Goal: Task Accomplishment & Management: Use online tool/utility

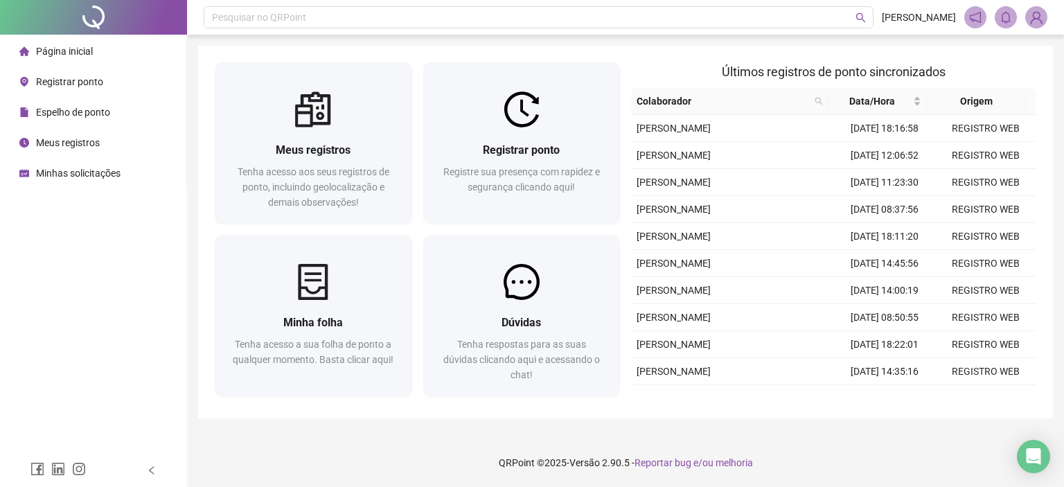
click at [529, 102] on img at bounding box center [522, 109] width 36 height 36
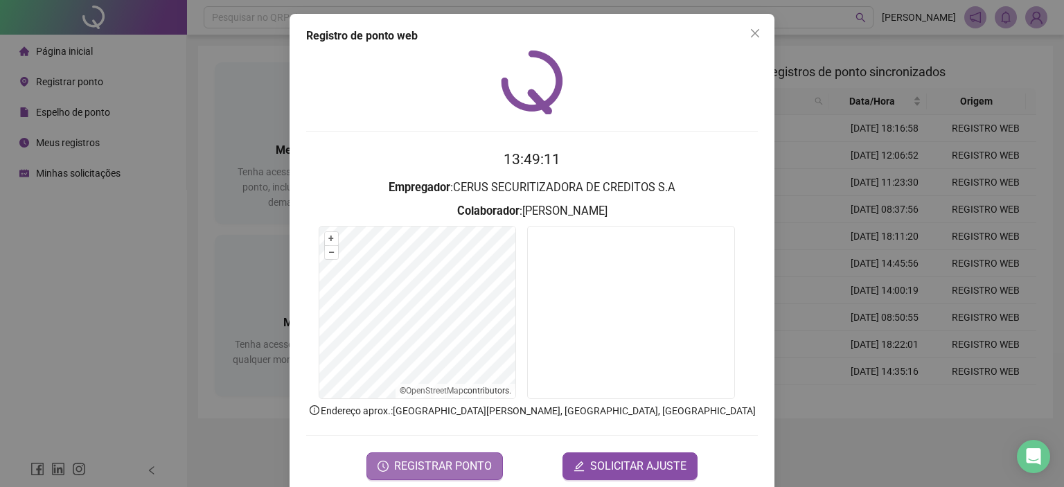
click at [475, 466] on span "REGISTRAR PONTO" at bounding box center [443, 466] width 98 height 17
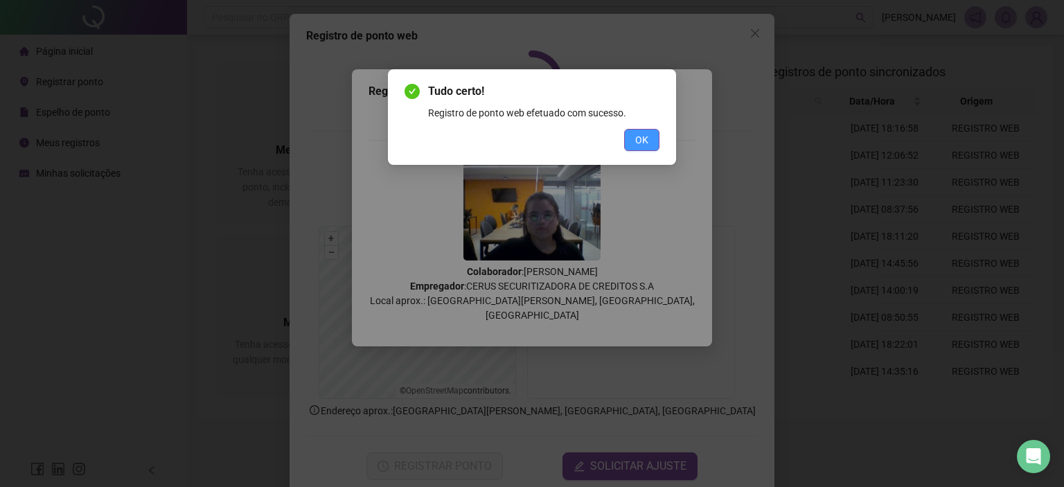
click at [649, 137] on button "OK" at bounding box center [641, 140] width 35 height 22
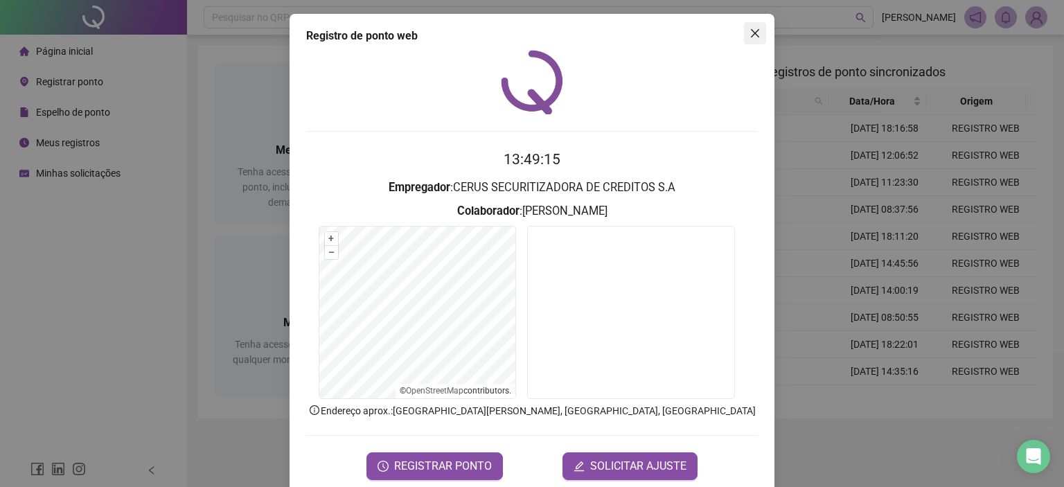
click at [751, 35] on icon "close" at bounding box center [755, 33] width 8 height 8
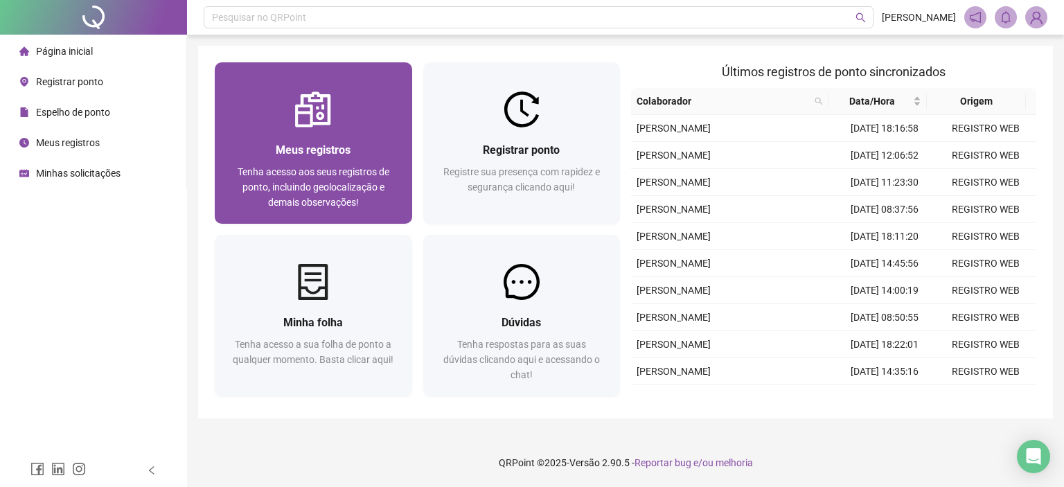
click at [335, 138] on div "Meus registros Tenha acesso aos seus registros de ponto, incluindo geolocalizaç…" at bounding box center [313, 175] width 197 height 96
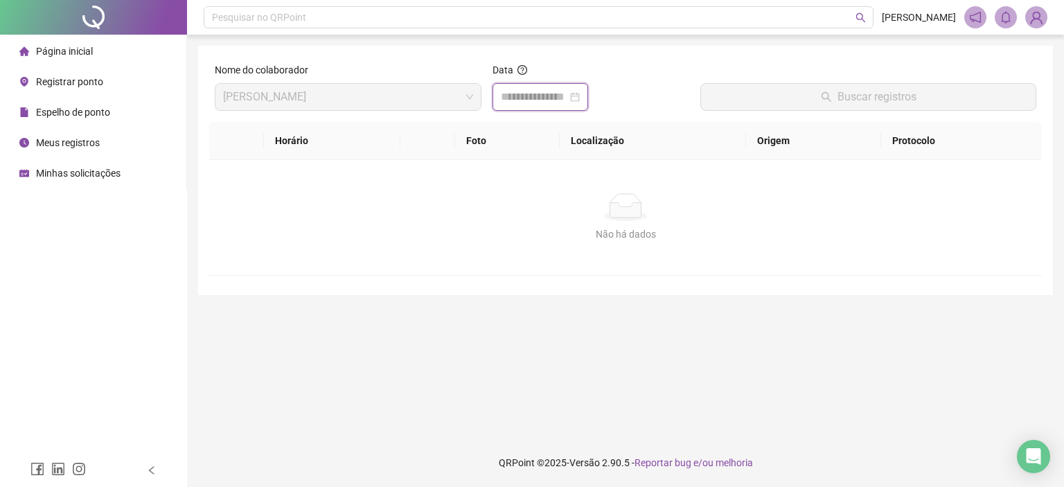
click at [568, 94] on input at bounding box center [534, 97] width 67 height 17
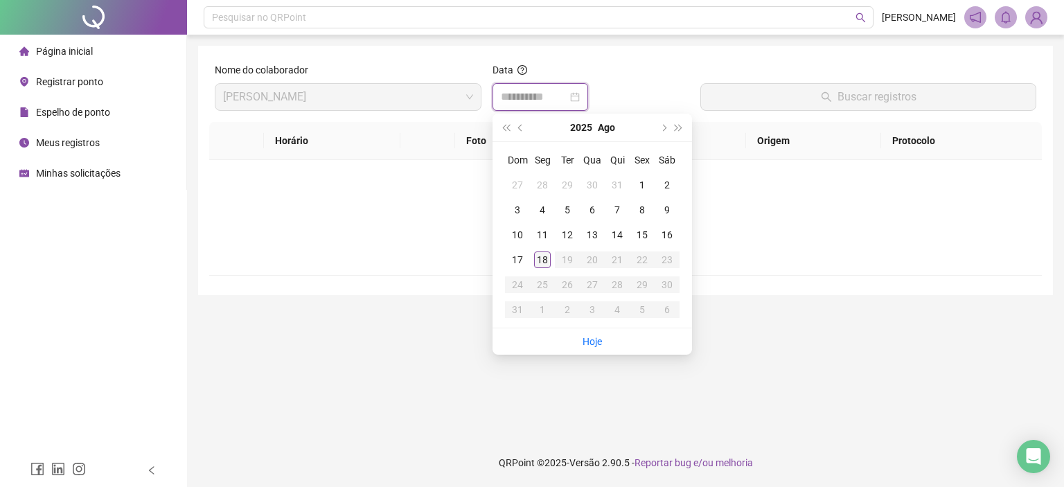
type input "**********"
click at [549, 259] on div "18" at bounding box center [542, 260] width 17 height 17
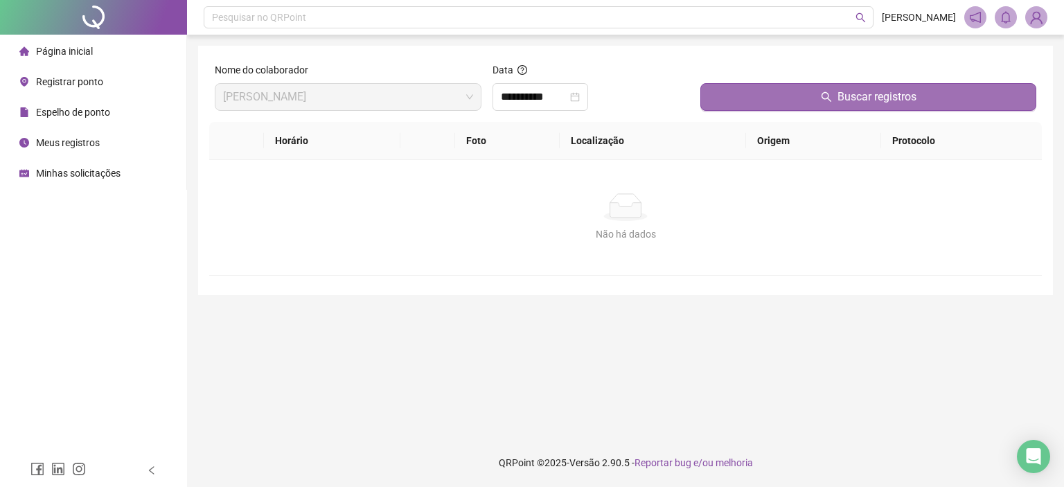
click at [765, 94] on button "Buscar registros" at bounding box center [869, 97] width 336 height 28
